Goal: Task Accomplishment & Management: Manage account settings

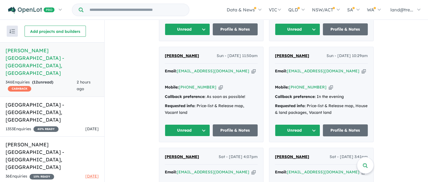
scroll to position [676, 0]
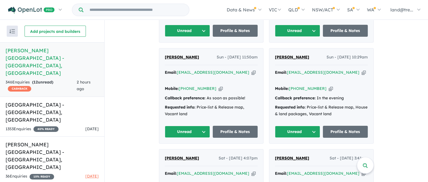
click at [202, 126] on button "Unread" at bounding box center [187, 132] width 45 height 12
click at [176, 152] on button "Assigned" at bounding box center [189, 158] width 48 height 13
click at [312, 126] on button "Unread" at bounding box center [297, 132] width 45 height 12
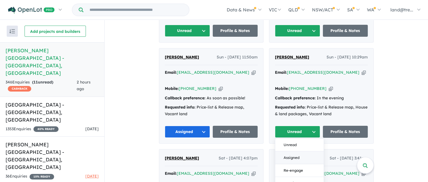
click at [284, 152] on button "Assigned" at bounding box center [299, 158] width 48 height 13
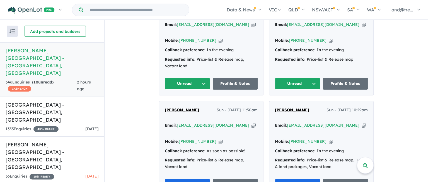
scroll to position [622, 0]
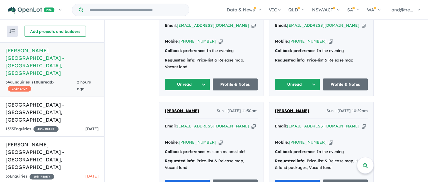
click at [198, 79] on button "Unread" at bounding box center [187, 85] width 45 height 12
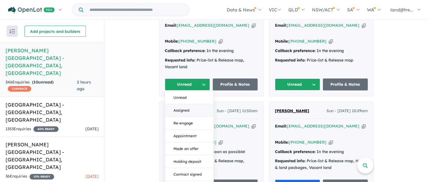
click at [173, 104] on button "Assigned" at bounding box center [189, 110] width 48 height 13
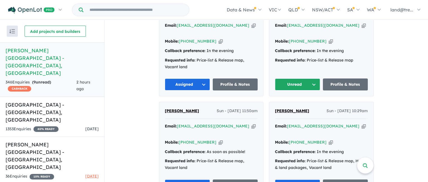
click at [308, 79] on button "Unread" at bounding box center [297, 85] width 45 height 12
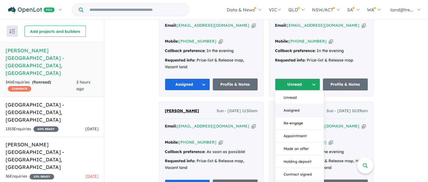
click at [290, 104] on button "Assigned" at bounding box center [299, 110] width 48 height 13
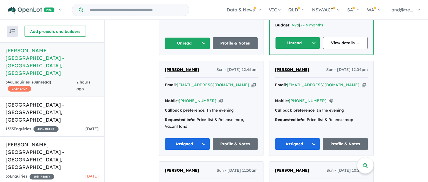
scroll to position [510, 0]
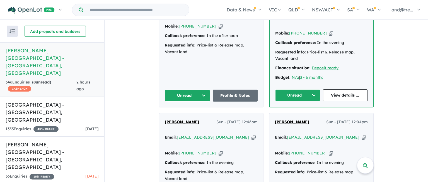
click at [203, 90] on button "Unread" at bounding box center [187, 96] width 45 height 12
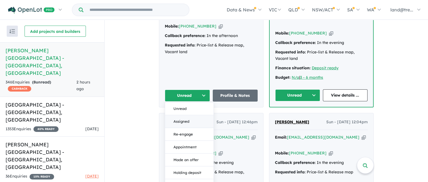
click at [178, 115] on button "Assigned" at bounding box center [189, 121] width 48 height 13
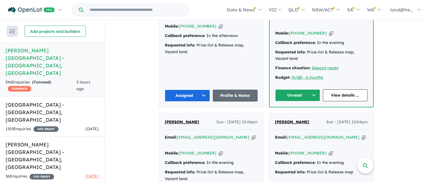
click at [311, 89] on button "Unread" at bounding box center [297, 95] width 45 height 12
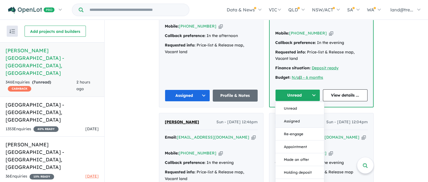
click at [295, 115] on button "Assigned" at bounding box center [299, 121] width 48 height 13
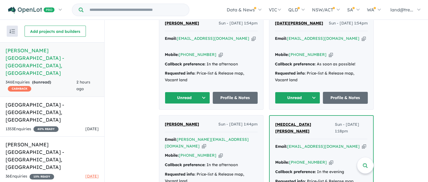
scroll to position [380, 0]
click at [200, 92] on button "Unread" at bounding box center [187, 98] width 45 height 12
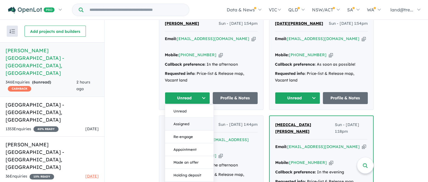
click at [179, 118] on button "Assigned" at bounding box center [189, 124] width 48 height 13
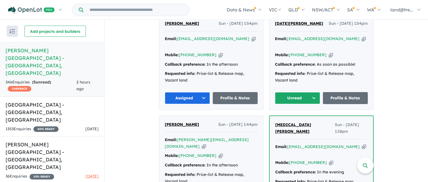
click at [310, 92] on button "Unread" at bounding box center [297, 98] width 45 height 12
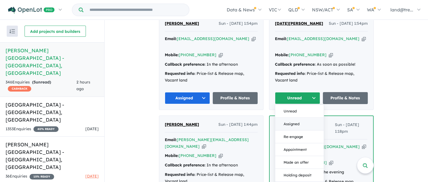
click at [288, 118] on button "Assigned" at bounding box center [299, 124] width 48 height 13
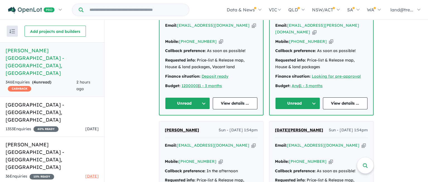
scroll to position [272, 0]
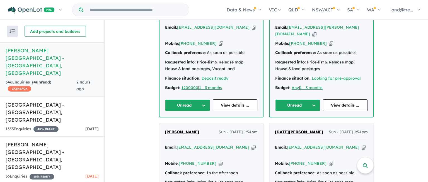
click at [202, 100] on button "Unread" at bounding box center [187, 106] width 45 height 12
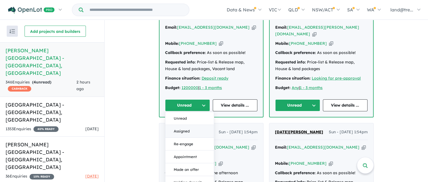
click at [181, 125] on button "Assigned" at bounding box center [189, 131] width 48 height 13
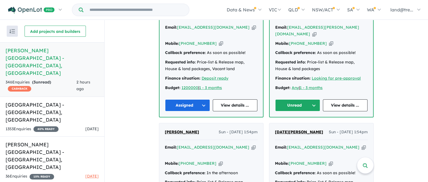
click at [313, 100] on button "Unread" at bounding box center [297, 106] width 45 height 12
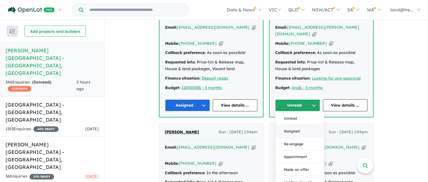
click at [296, 125] on button "Assigned" at bounding box center [299, 131] width 48 height 13
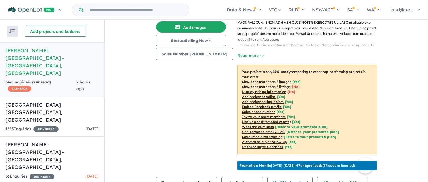
scroll to position [0, 0]
